Goal: Use online tool/utility: Utilize a website feature to perform a specific function

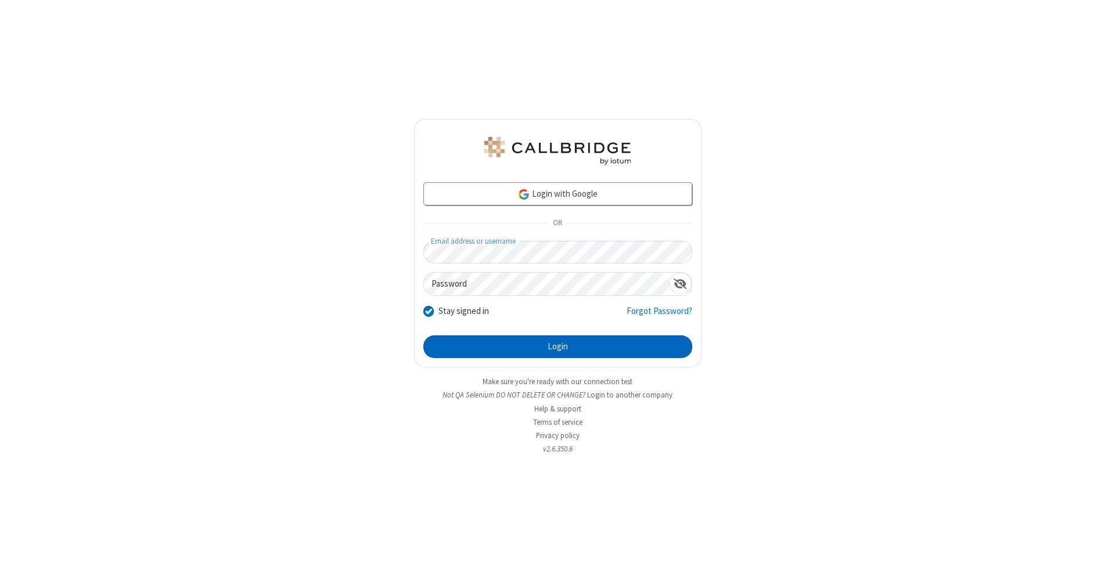
click at [557, 347] on button "Login" at bounding box center [557, 347] width 269 height 23
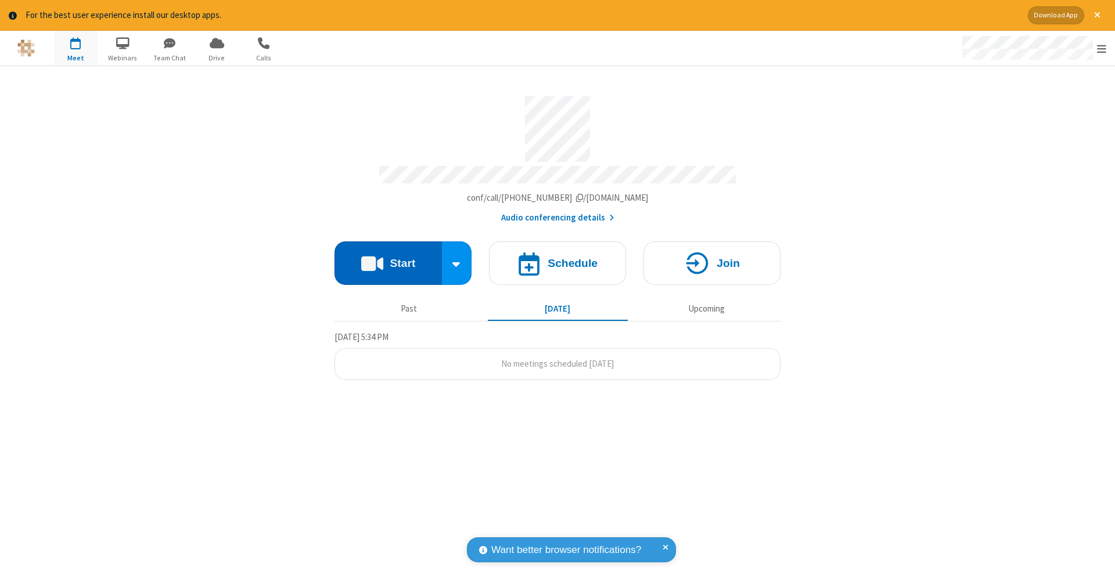
click at [388, 257] on button "Start" at bounding box center [387, 264] width 107 height 44
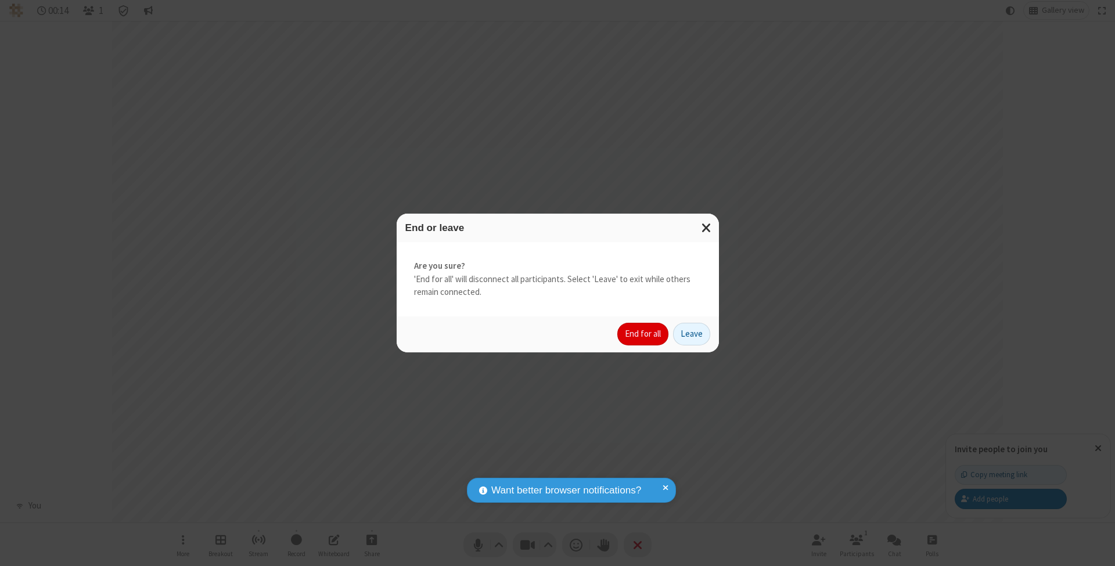
click at [643, 333] on button "End for all" at bounding box center [642, 334] width 51 height 23
